Goal: Task Accomplishment & Management: Use online tool/utility

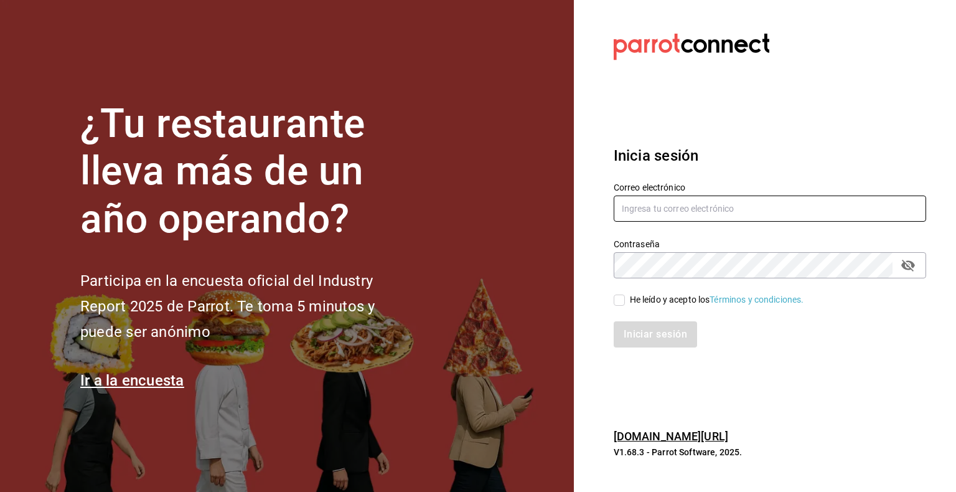
click at [720, 207] on input "text" at bounding box center [769, 208] width 312 height 26
type input "cristian.coronado@costeno.com"
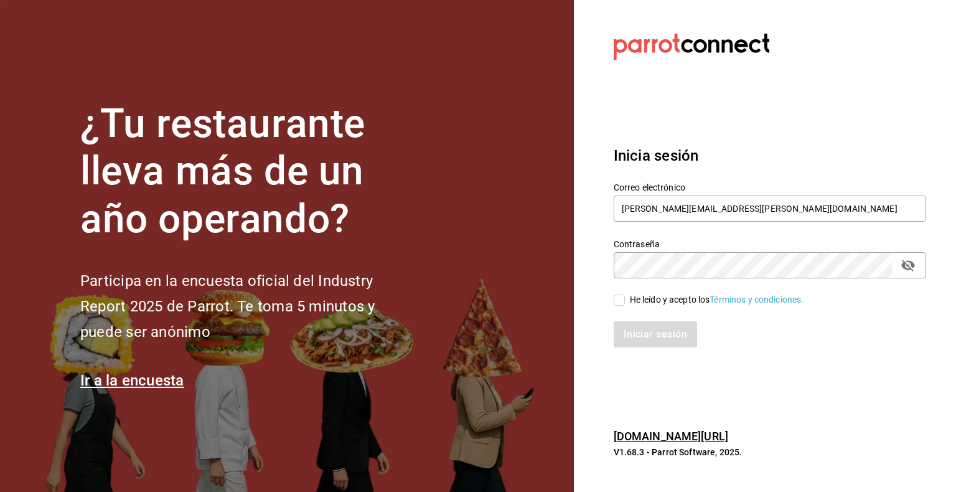
click at [618, 299] on input "He leído y acepto los Términos y condiciones." at bounding box center [618, 299] width 11 height 11
checkbox input "true"
click at [645, 332] on button "Iniciar sesión" at bounding box center [655, 334] width 85 height 26
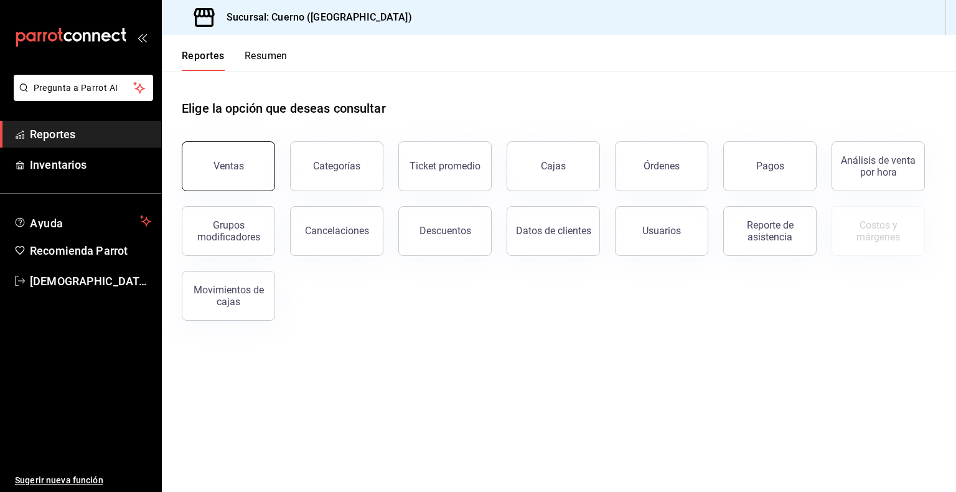
click at [239, 171] on div "Ventas" at bounding box center [228, 166] width 30 height 12
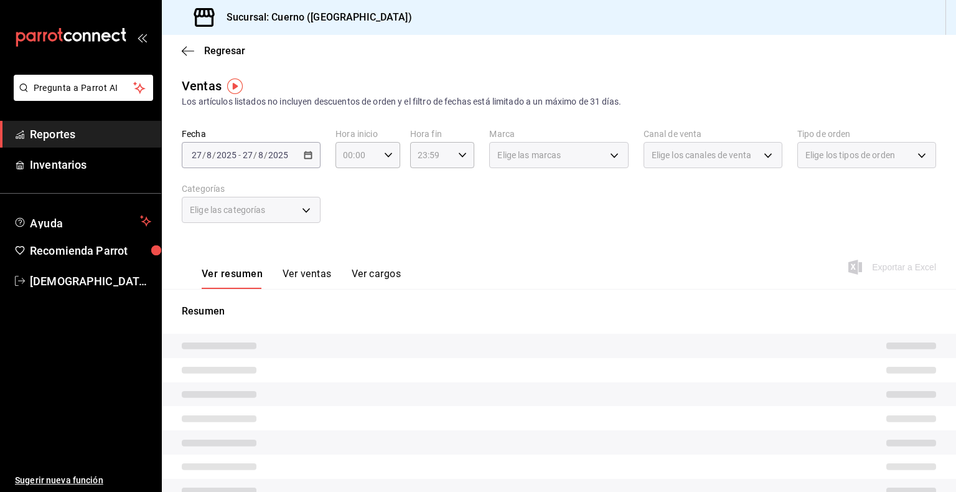
click at [301, 158] on div "[DATE] [DATE] - [DATE] [DATE]" at bounding box center [251, 155] width 139 height 26
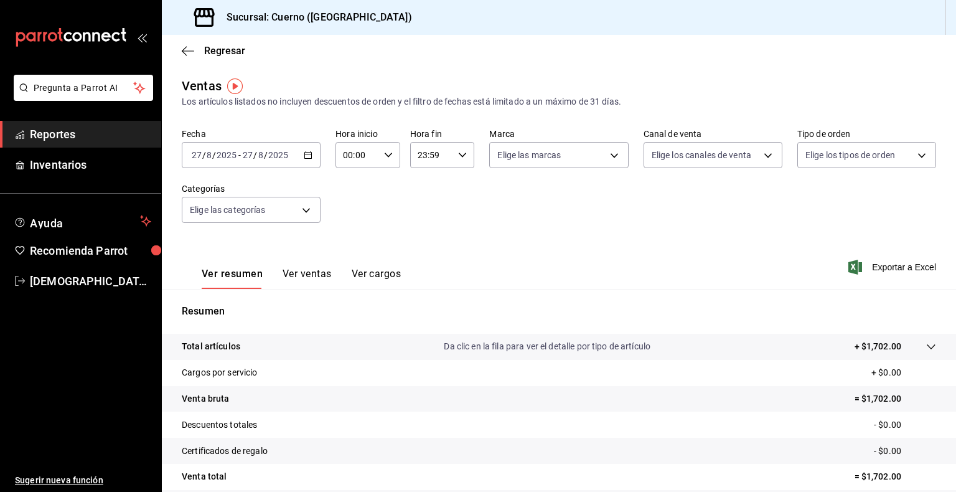
click at [308, 151] on icon "button" at bounding box center [308, 155] width 9 height 9
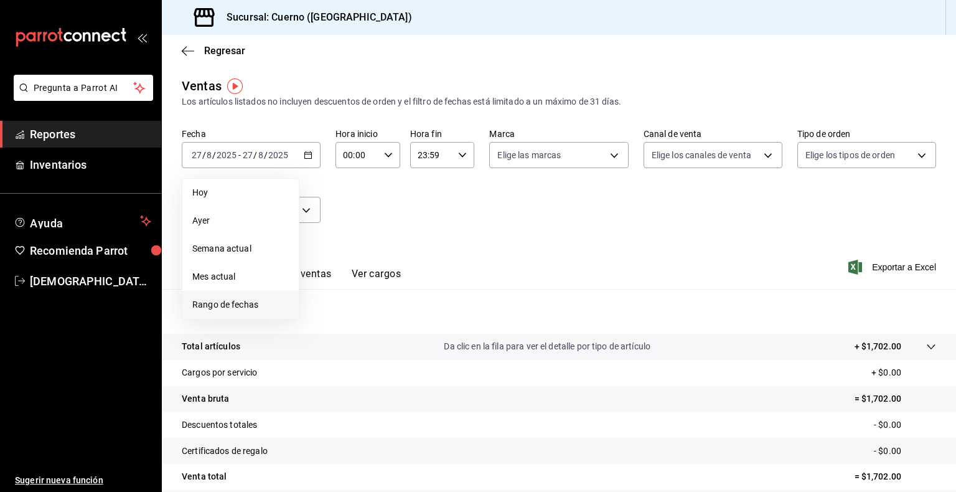
click at [207, 304] on span "Rango de fechas" at bounding box center [240, 304] width 96 height 13
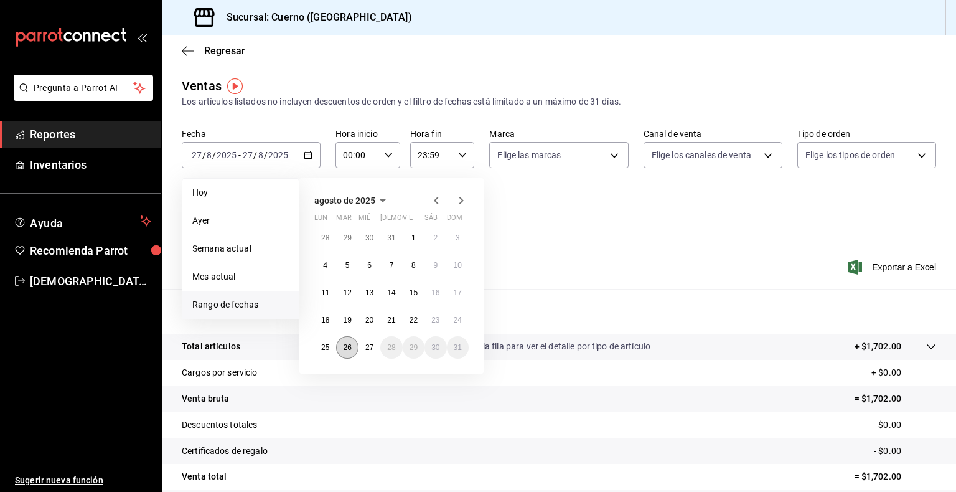
click at [339, 350] on button "26" at bounding box center [347, 347] width 22 height 22
click at [363, 348] on button "27" at bounding box center [369, 347] width 22 height 22
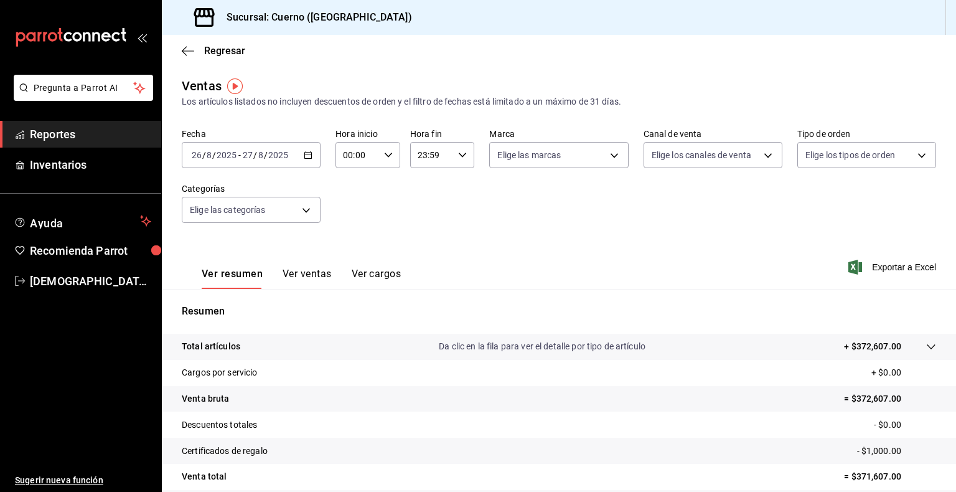
click at [385, 154] on icon "button" at bounding box center [388, 155] width 9 height 9
click at [351, 215] on button "05" at bounding box center [349, 219] width 27 height 25
type input "05:00"
click at [438, 225] on div at bounding box center [478, 246] width 956 height 492
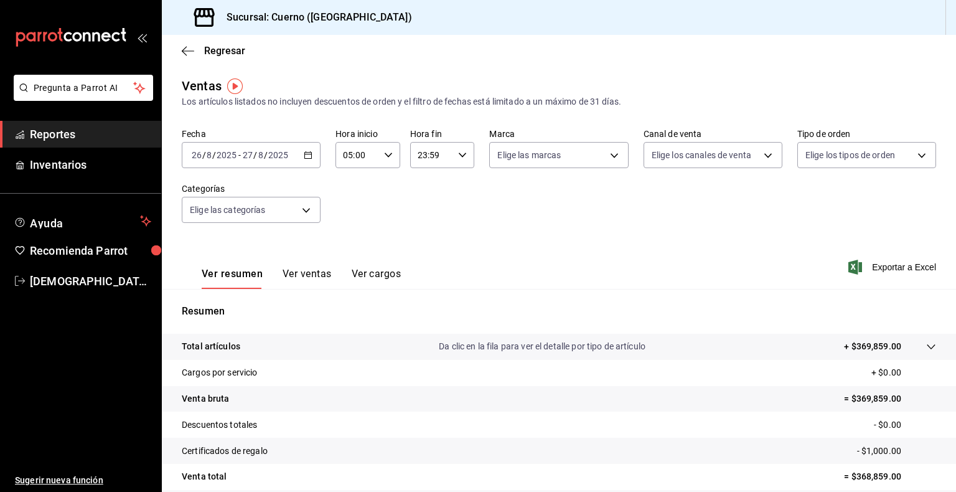
click at [464, 153] on div "23:59 Hora fin" at bounding box center [442, 155] width 65 height 26
click at [428, 189] on span "05" at bounding box center [423, 185] width 12 height 10
click at [456, 190] on span "00" at bounding box center [455, 187] width 12 height 10
type input "05:00"
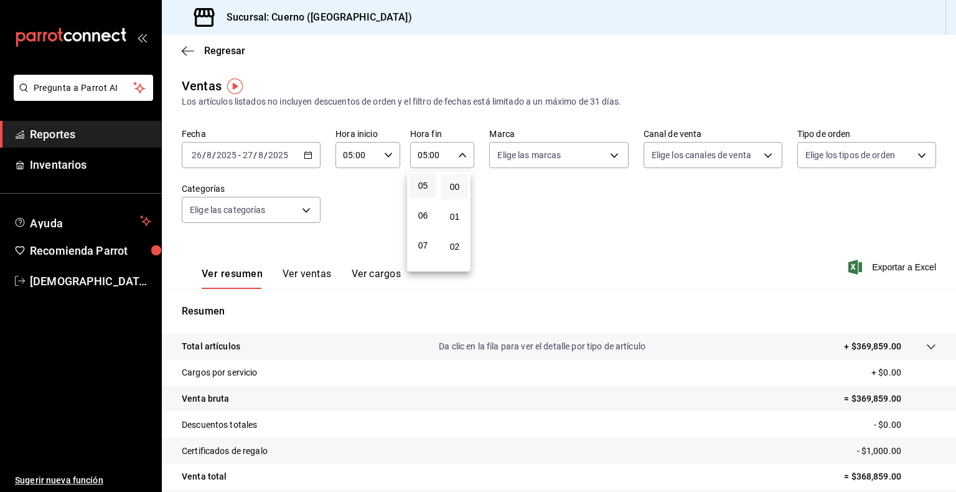
click at [554, 290] on div at bounding box center [478, 246] width 956 height 492
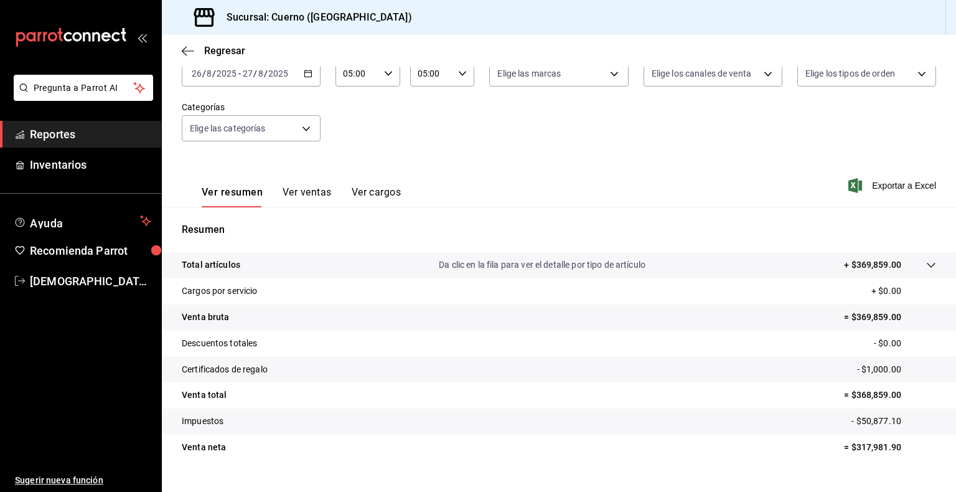
scroll to position [97, 0]
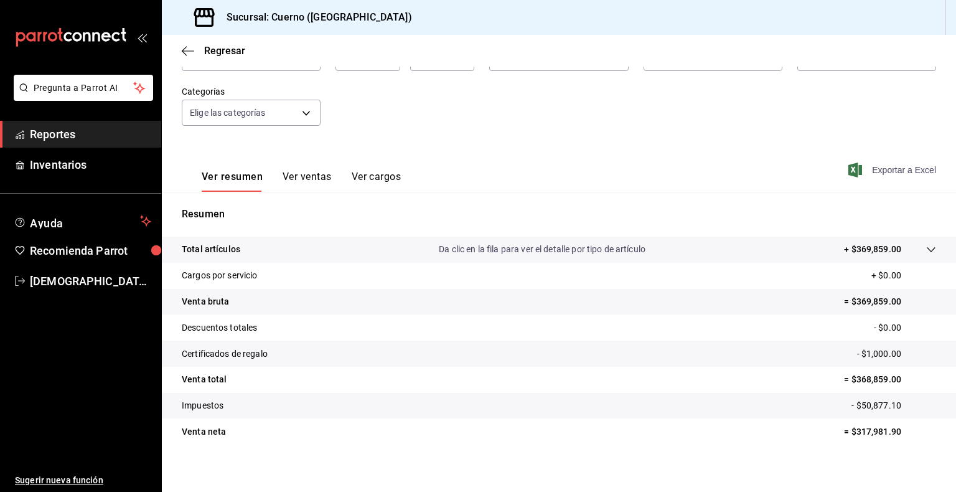
click at [894, 166] on span "Exportar a Excel" at bounding box center [893, 169] width 85 height 15
